Goal: Transaction & Acquisition: Purchase product/service

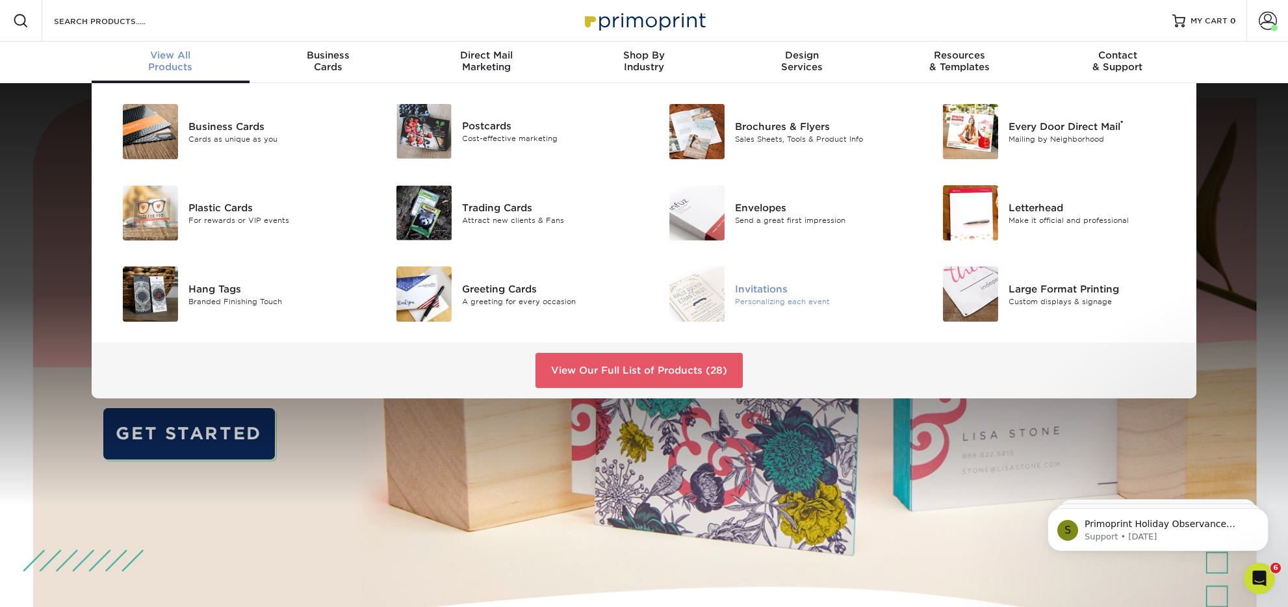
click at [768, 292] on div "Invitations" at bounding box center [821, 288] width 172 height 14
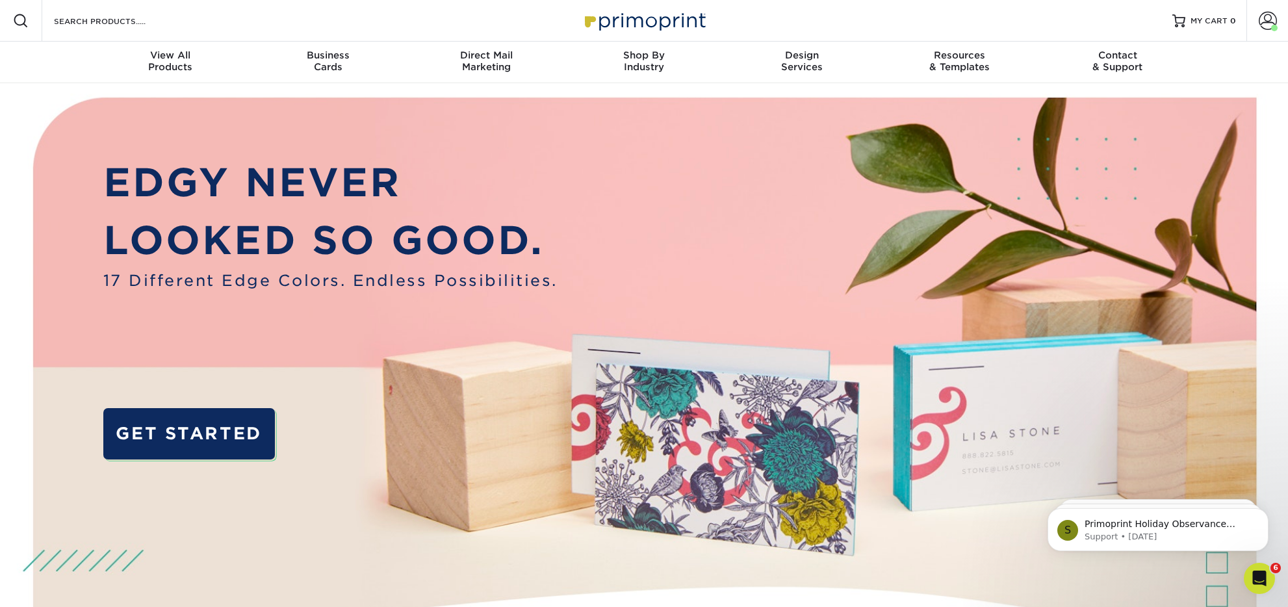
click at [56, 57] on nav "Resources Menu Search Products Account Welcome, Luke Account Dashboard Active O…" at bounding box center [644, 41] width 1288 height 83
click at [27, 117] on img at bounding box center [643, 402] width 1275 height 638
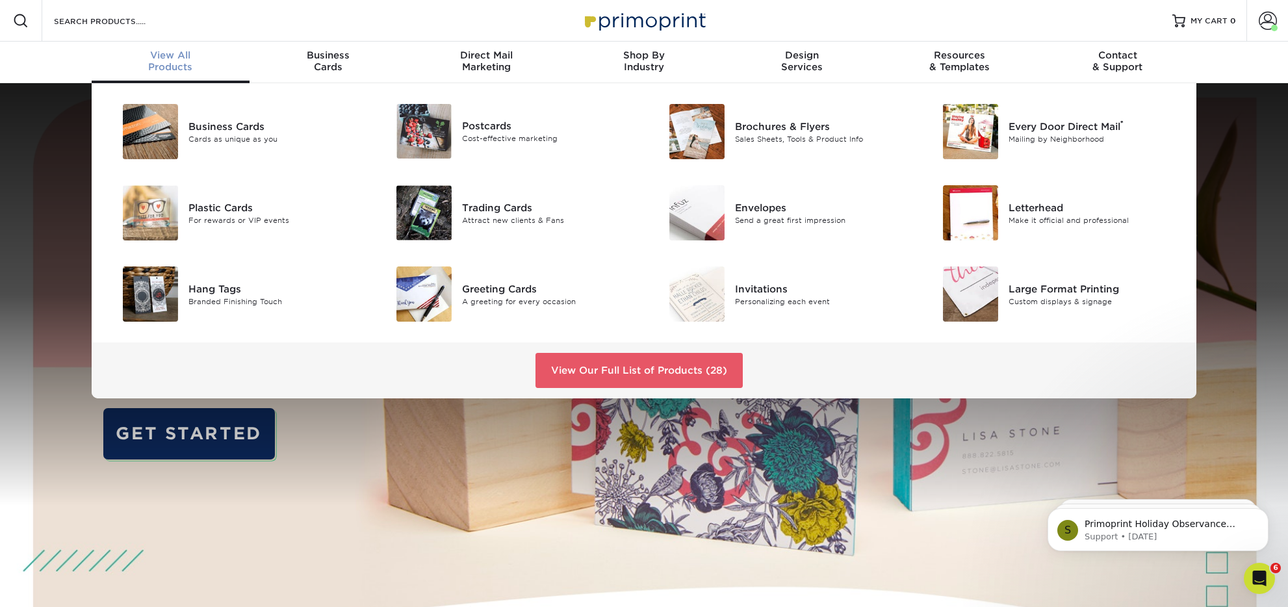
click at [187, 59] on span "View All" at bounding box center [171, 55] width 158 height 12
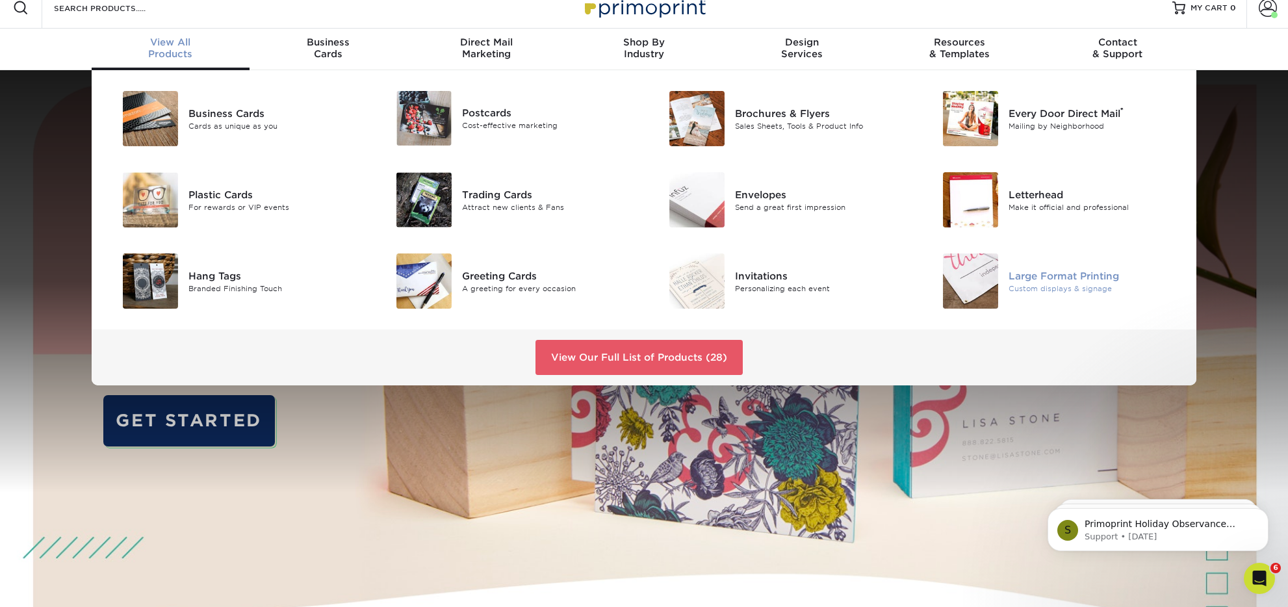
scroll to position [18, 0]
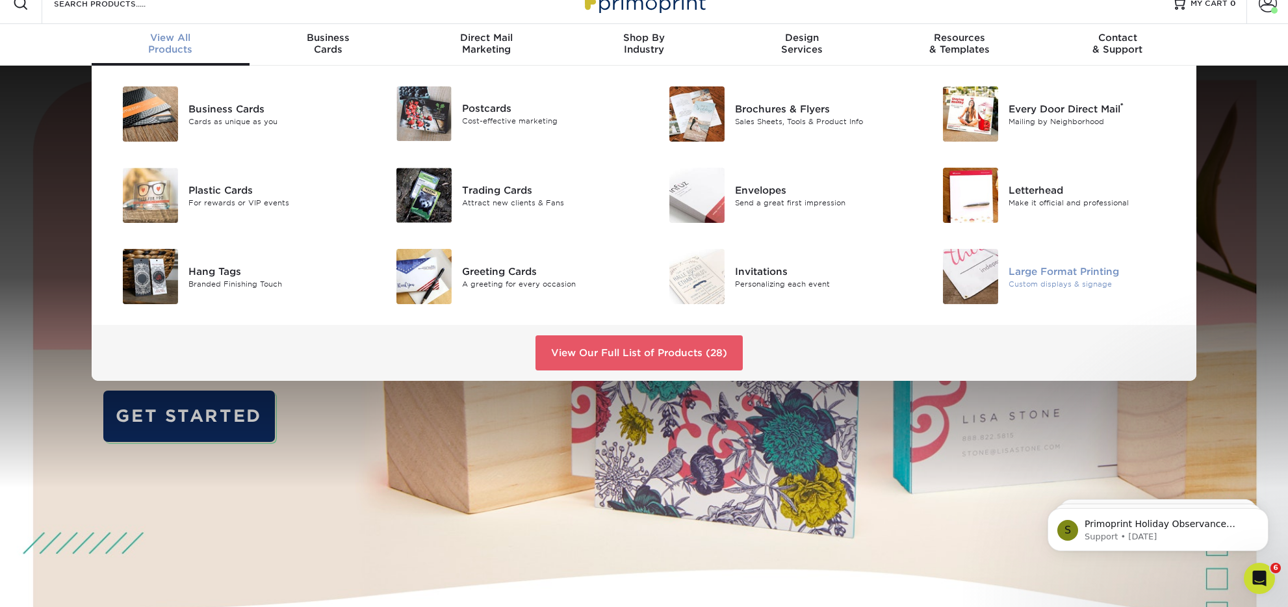
click at [1063, 275] on div "Large Format Printing" at bounding box center [1095, 271] width 172 height 14
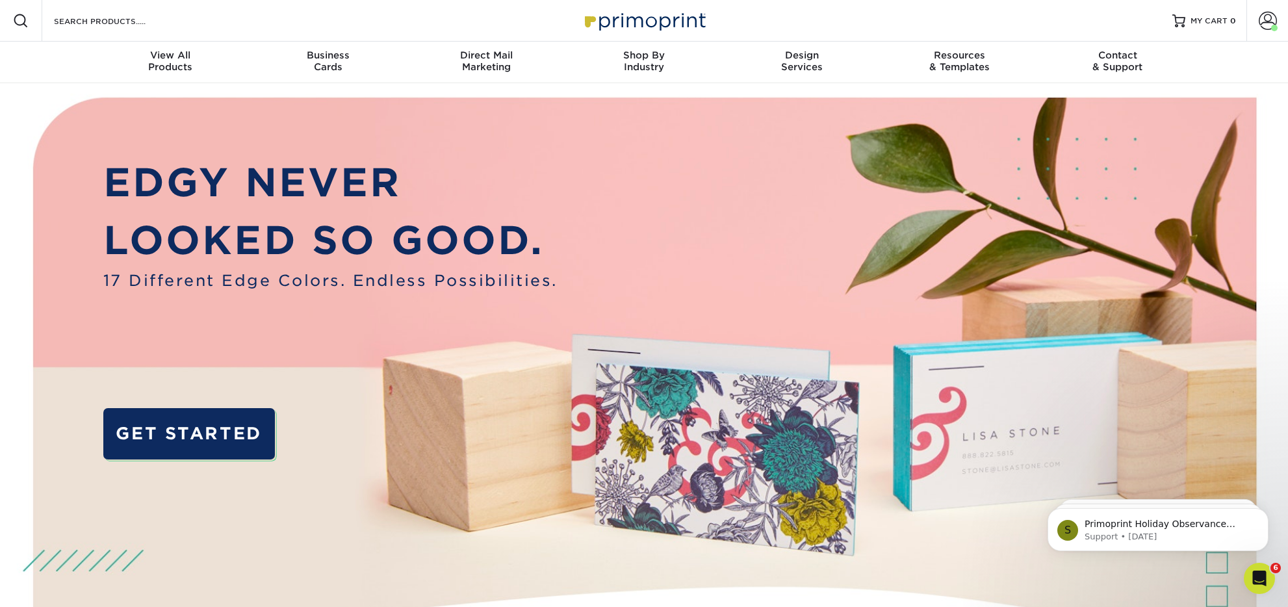
scroll to position [0, 0]
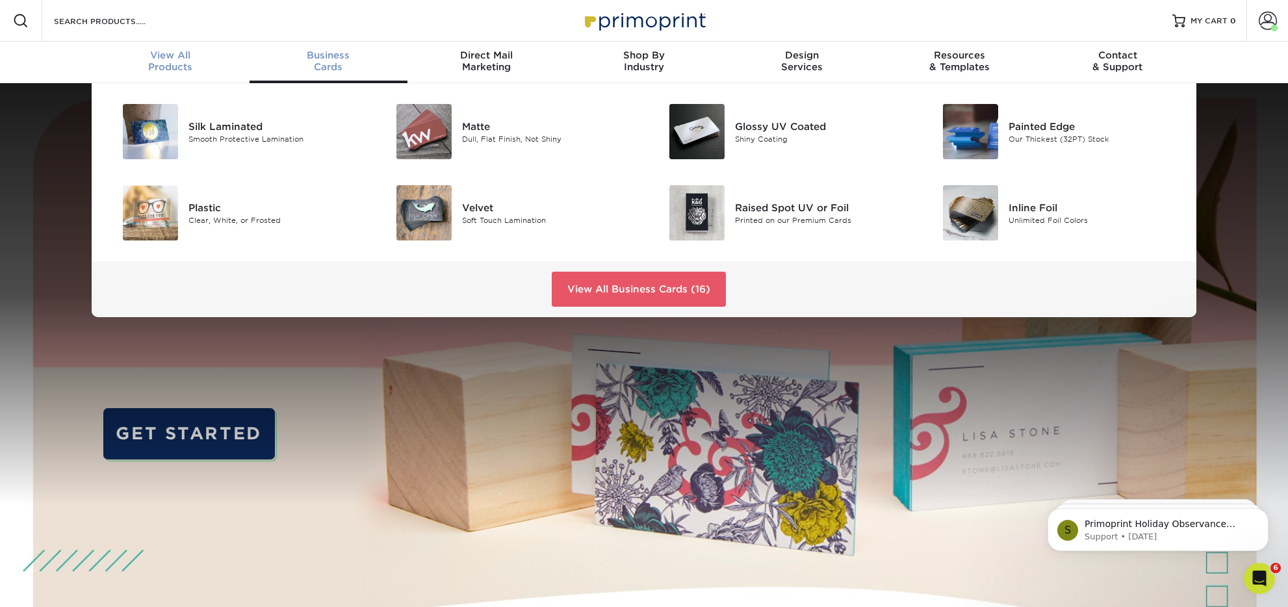
click at [168, 61] on div "View All Products" at bounding box center [171, 60] width 158 height 23
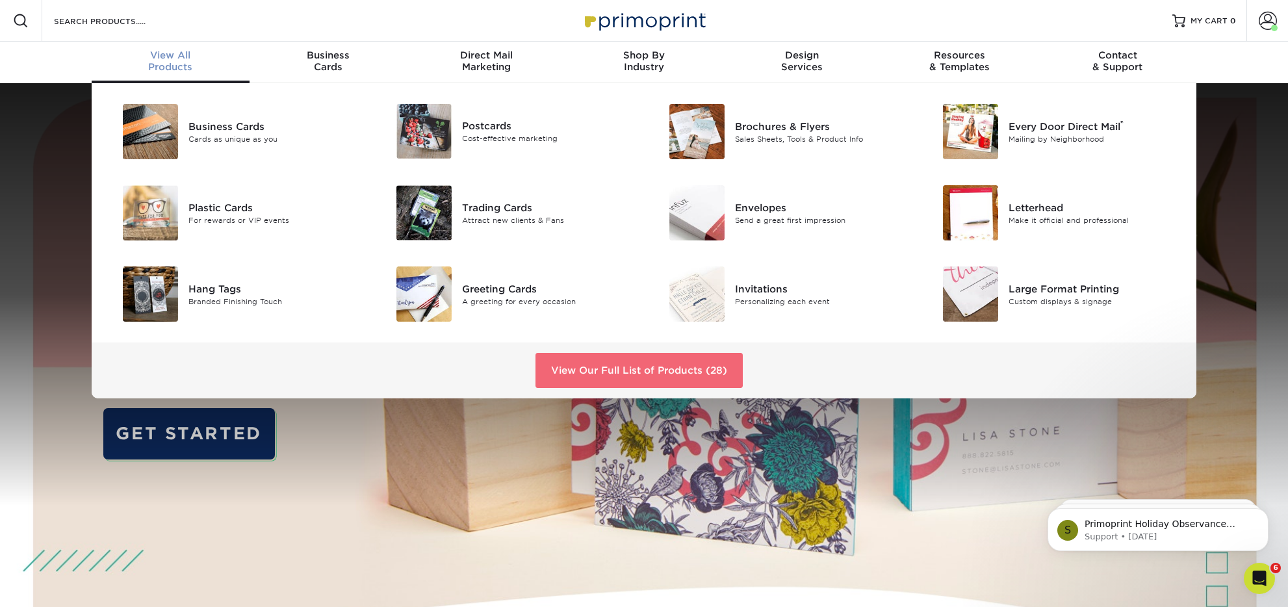
click at [666, 359] on link "View Our Full List of Products (28)" at bounding box center [639, 370] width 207 height 35
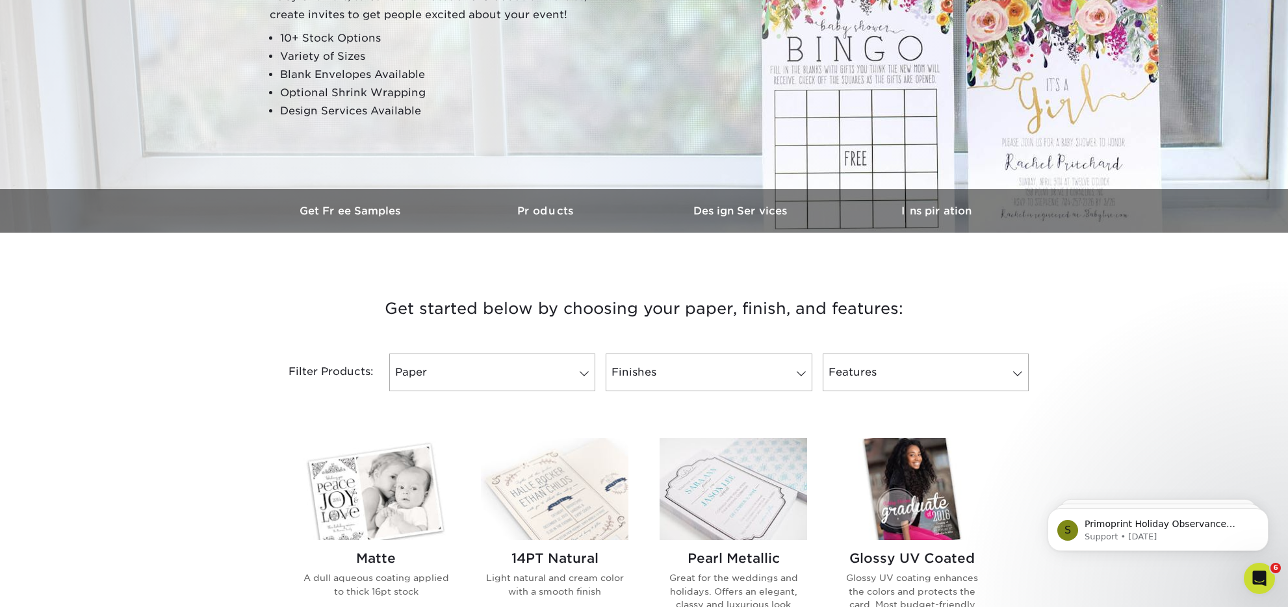
scroll to position [268, 0]
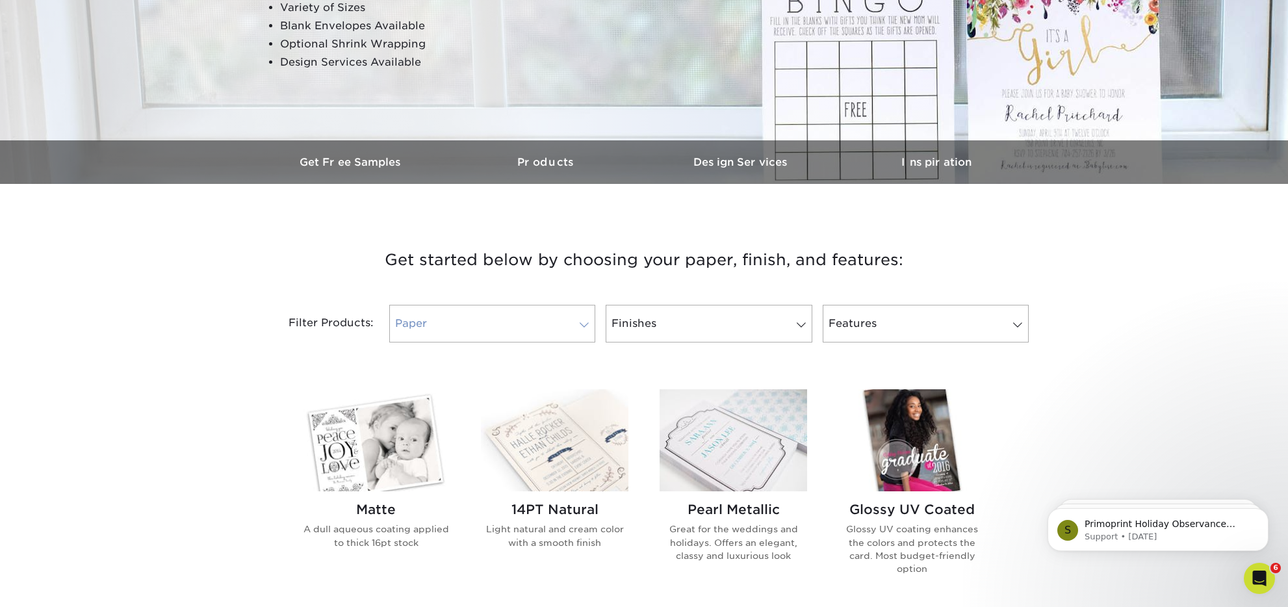
click at [476, 330] on link "Paper" at bounding box center [492, 324] width 206 height 38
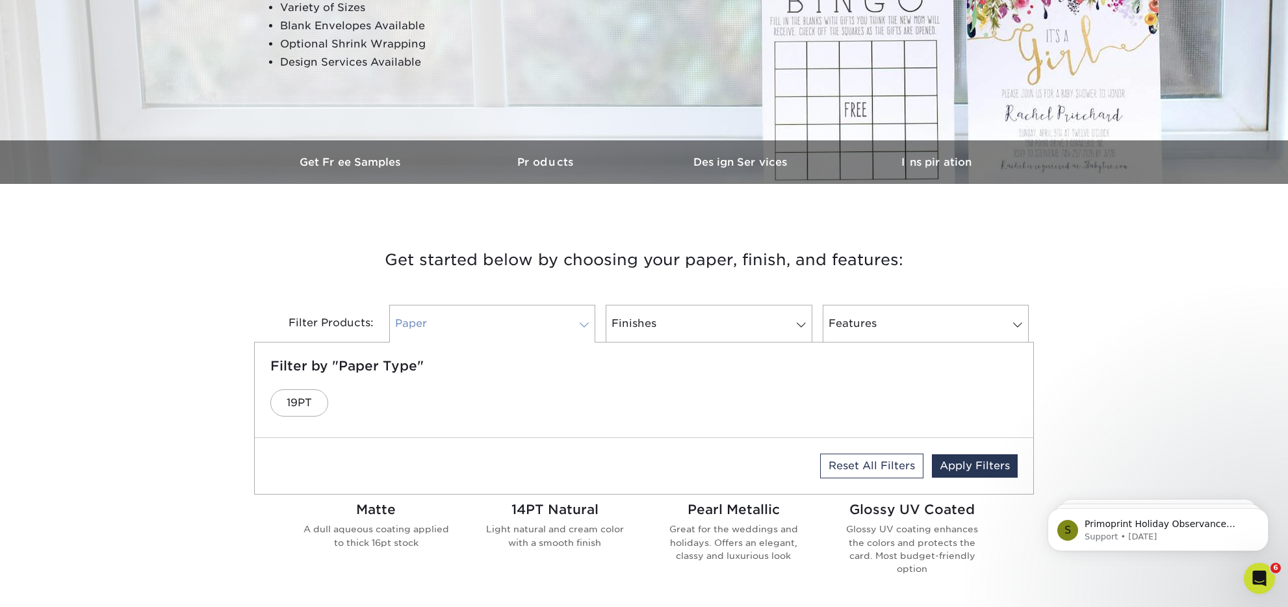
click at [476, 330] on link "Paper" at bounding box center [492, 324] width 206 height 38
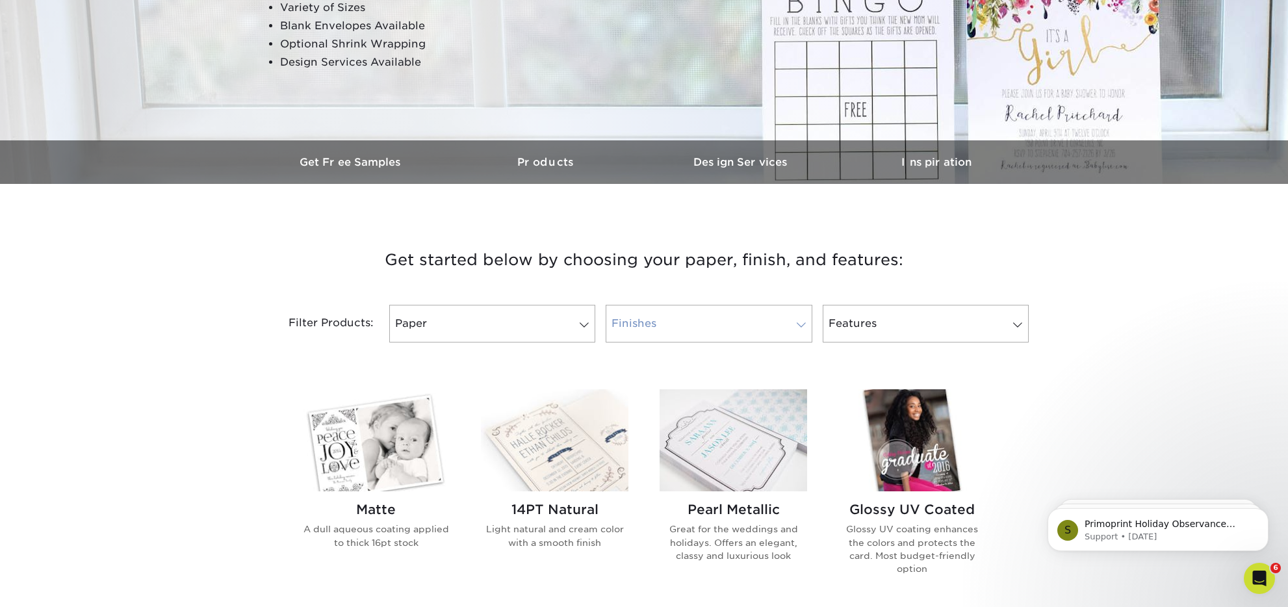
click at [699, 324] on link "Finishes" at bounding box center [709, 324] width 206 height 38
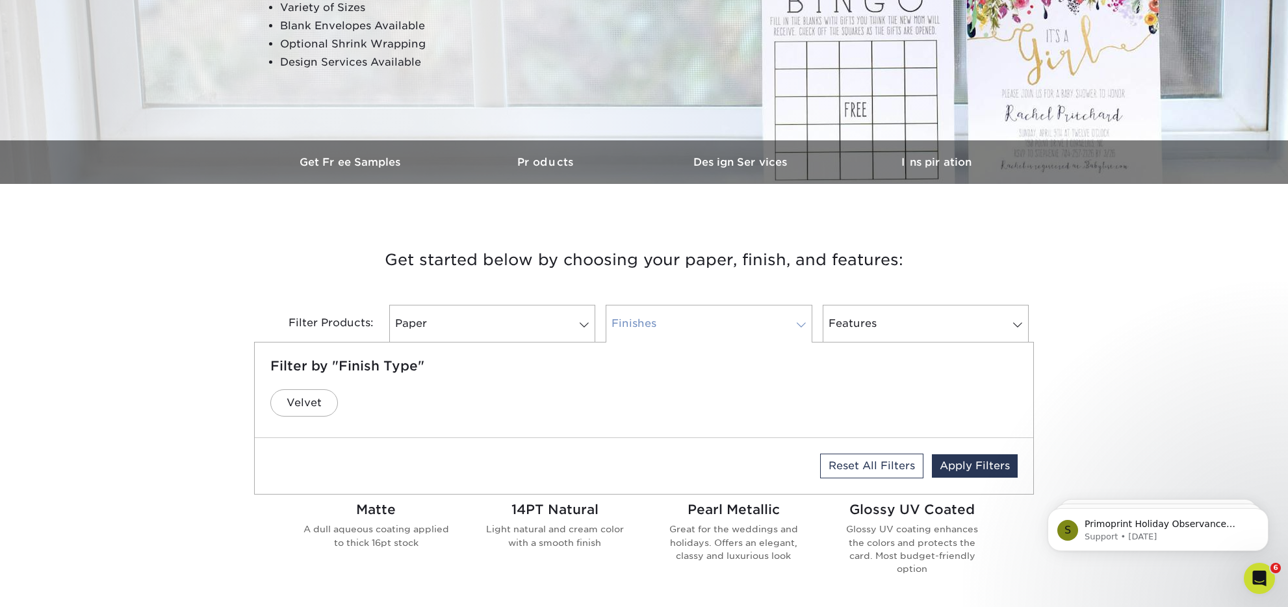
click at [699, 324] on link "Finishes" at bounding box center [709, 324] width 206 height 38
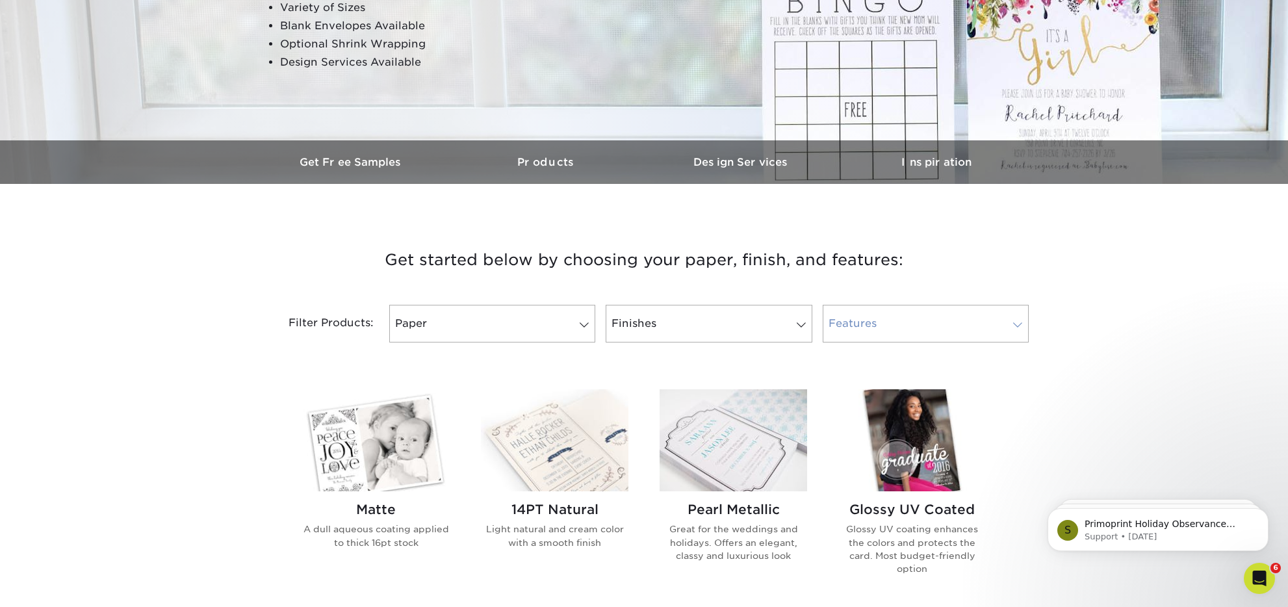
click at [924, 328] on link "Features" at bounding box center [926, 324] width 206 height 38
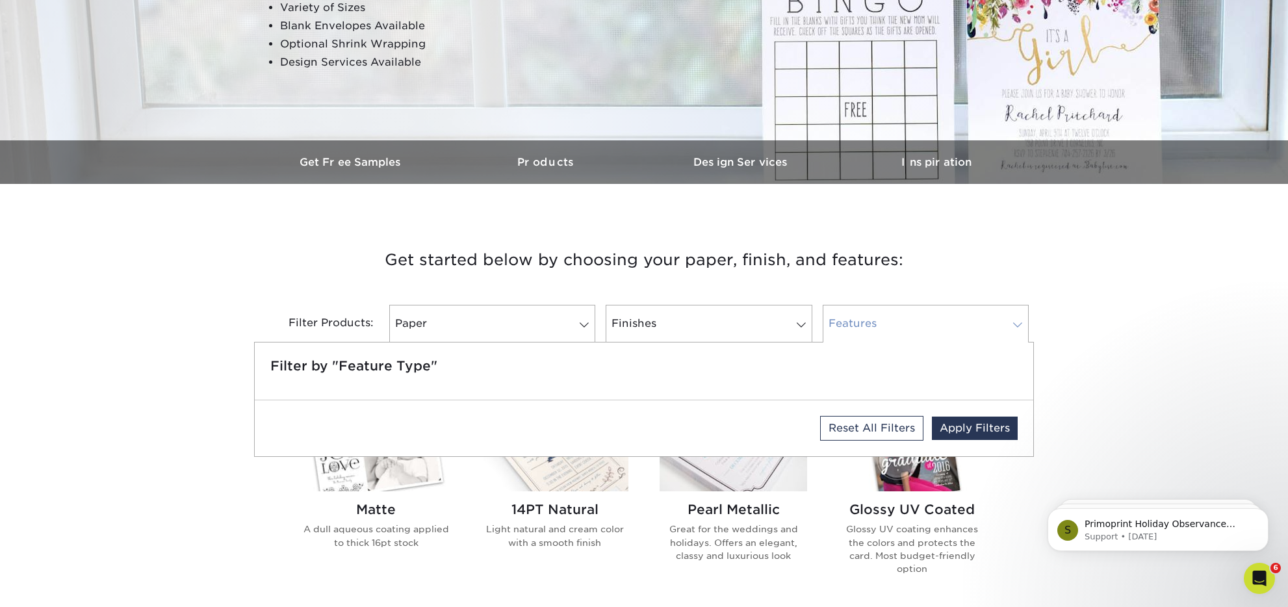
click at [924, 328] on link "Features" at bounding box center [926, 324] width 206 height 38
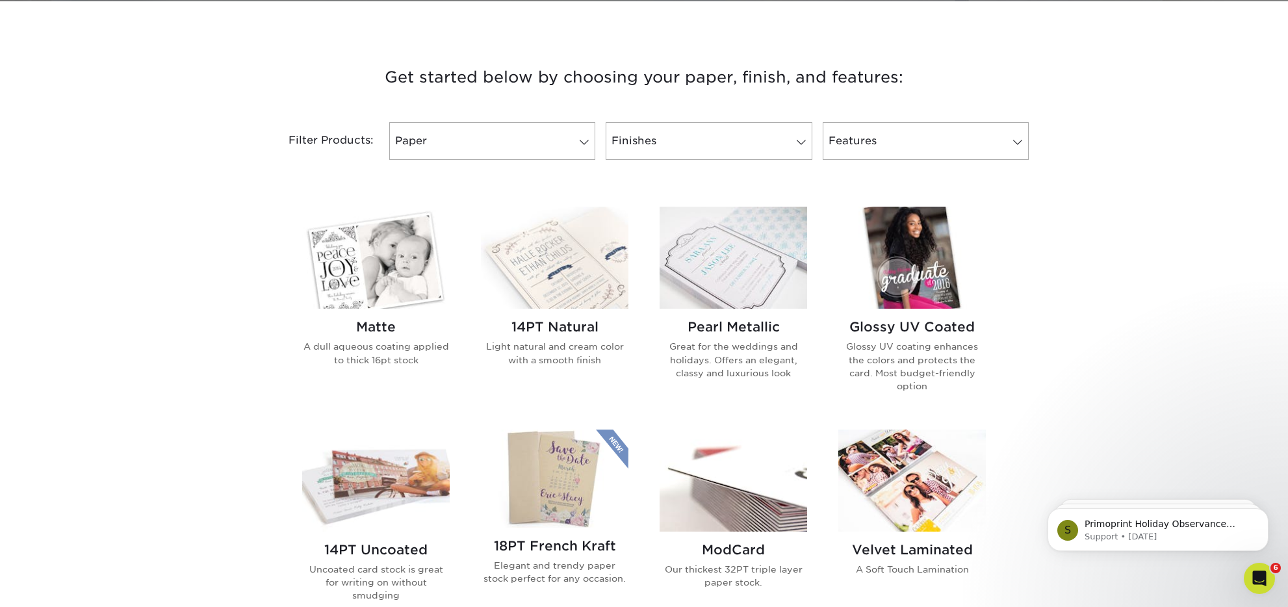
scroll to position [540, 0]
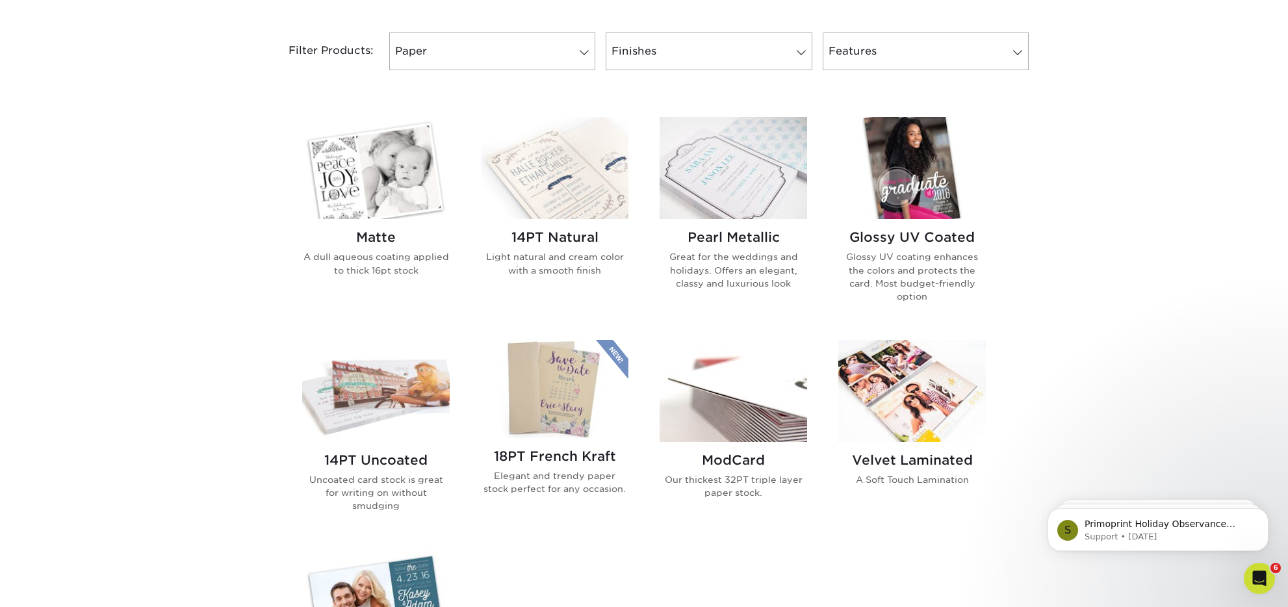
click at [575, 242] on h2 "14PT Natural" at bounding box center [555, 237] width 148 height 16
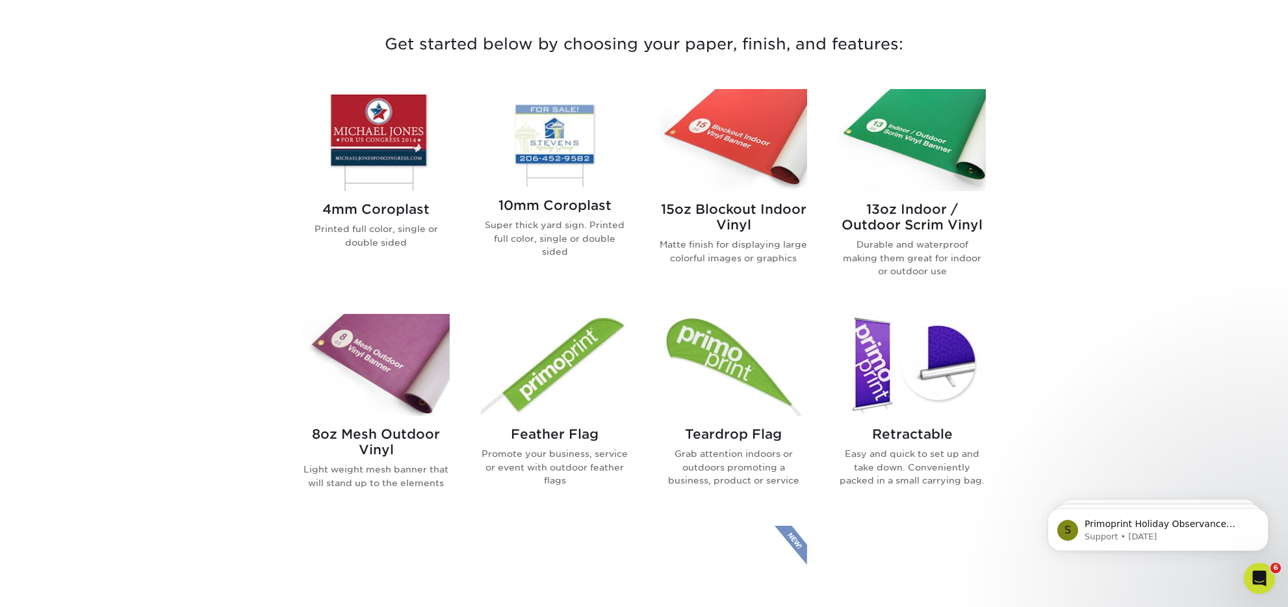
scroll to position [499, 0]
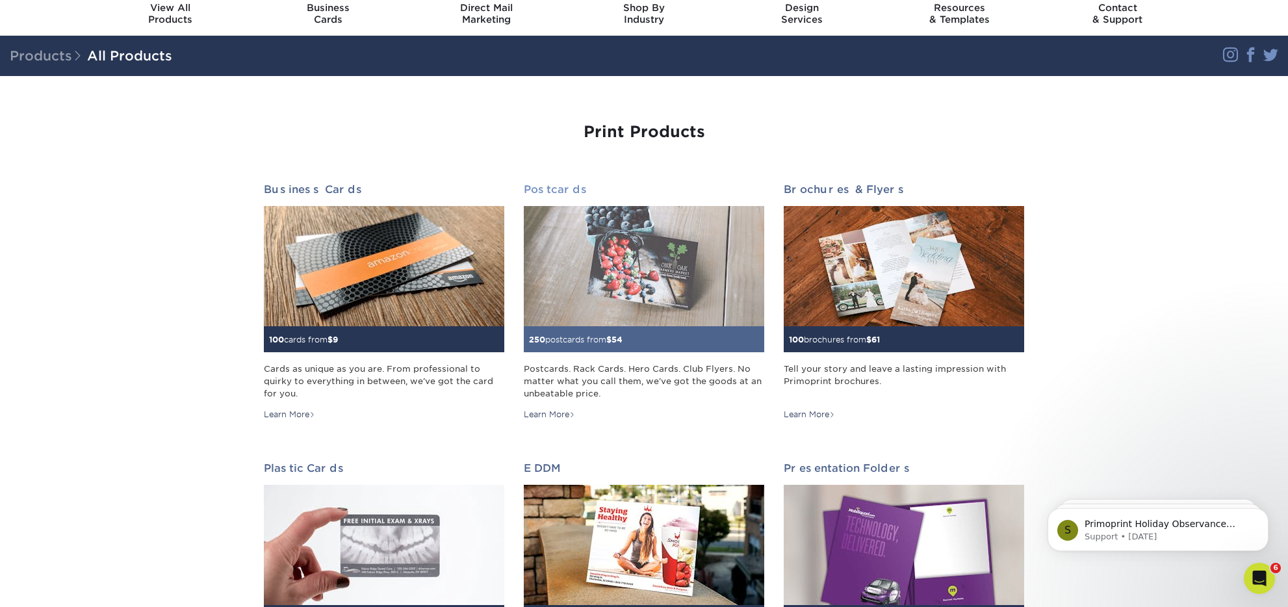
scroll to position [215, 0]
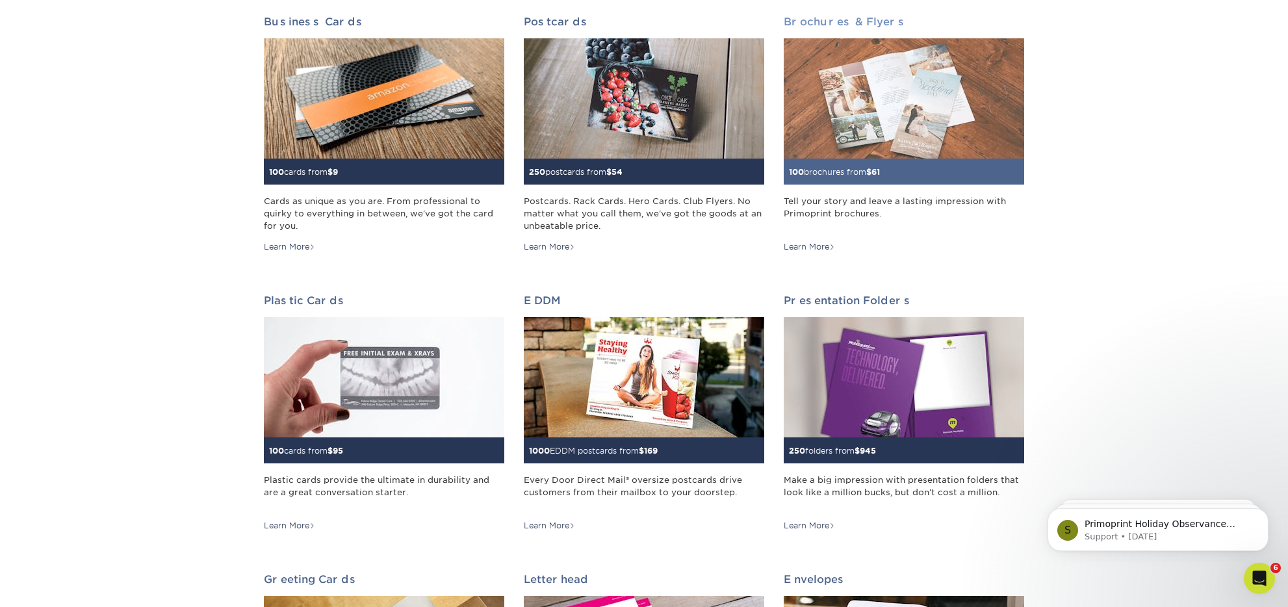
click at [845, 172] on small "100 brochures from $ 61" at bounding box center [834, 172] width 91 height 10
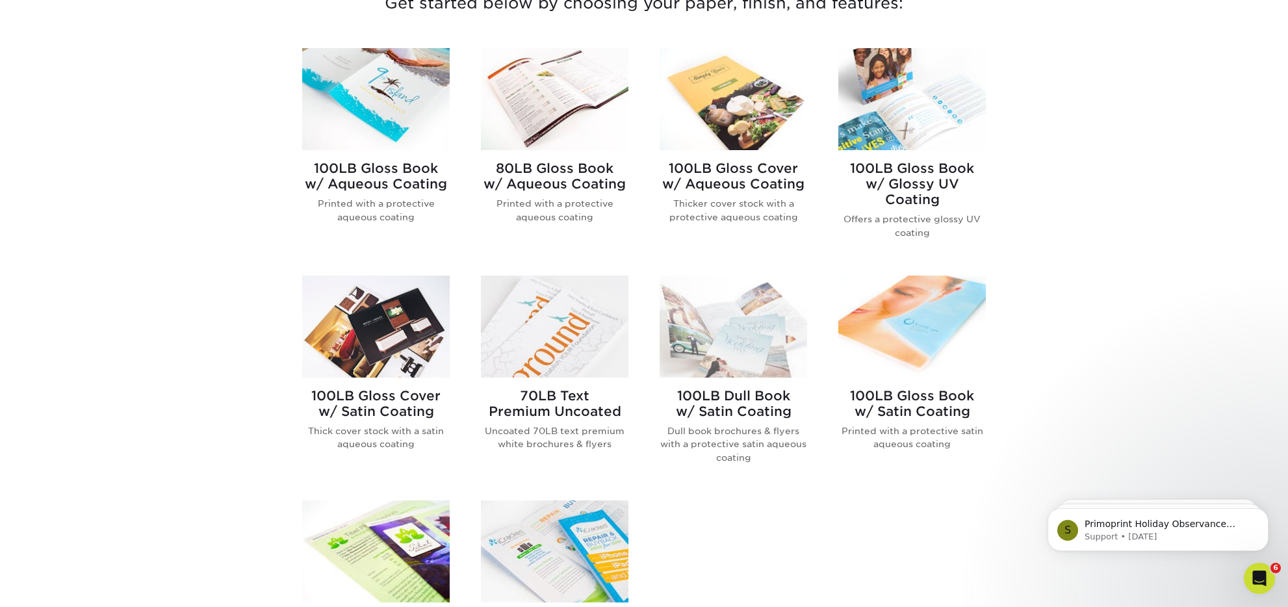
scroll to position [504, 0]
